Goal: Task Accomplishment & Management: Use online tool/utility

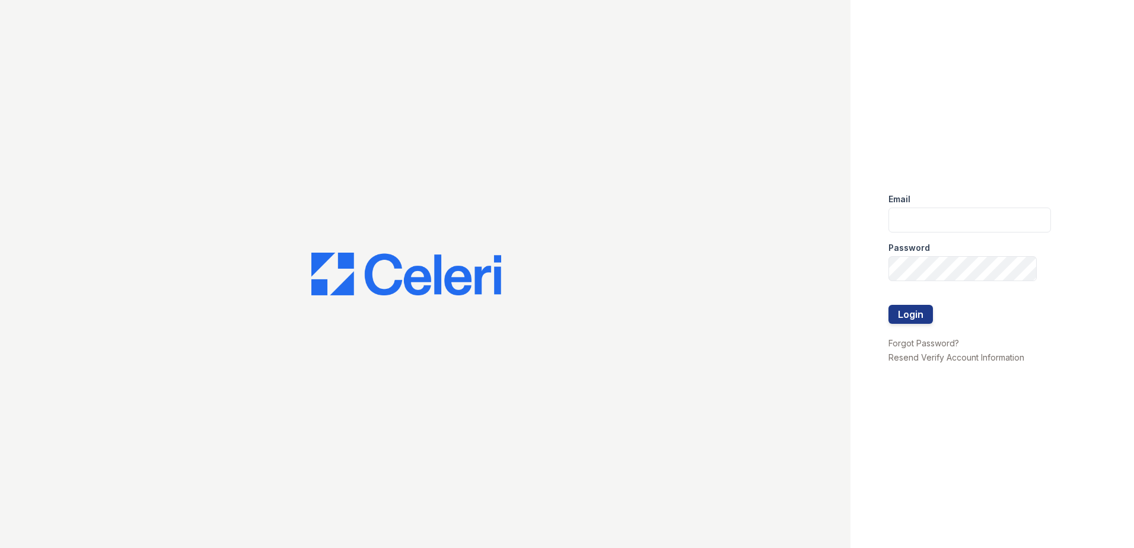
click at [761, 216] on div at bounding box center [425, 274] width 850 height 548
click at [918, 215] on input "email" at bounding box center [969, 220] width 163 height 25
type input "arrivevinings@trinity-pm.com"
click at [888, 305] on button "Login" at bounding box center [910, 314] width 44 height 19
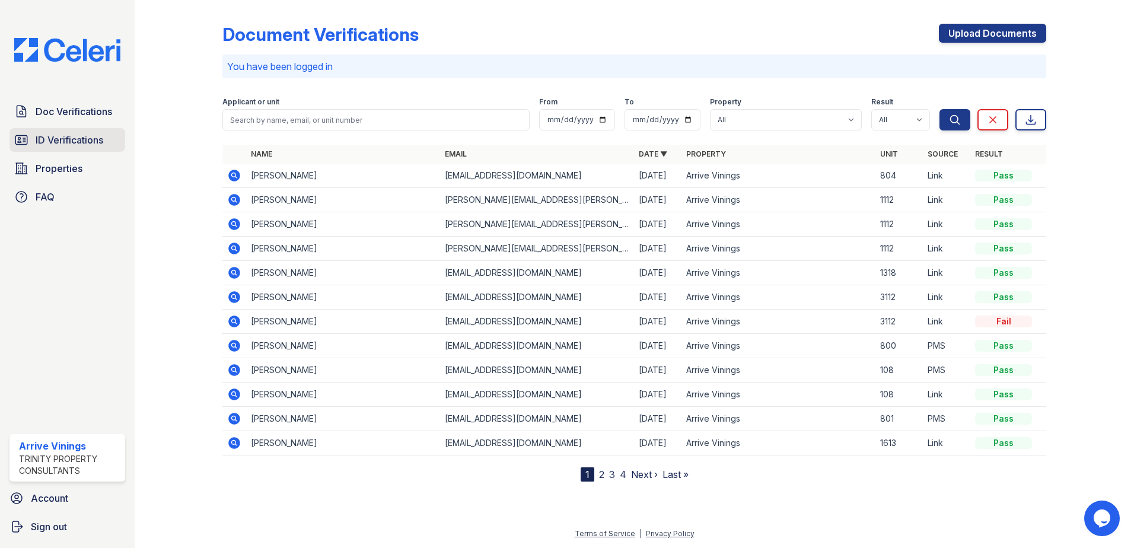
click at [68, 135] on span "ID Verifications" at bounding box center [70, 140] width 68 height 14
